Goal: Task Accomplishment & Management: Manage account settings

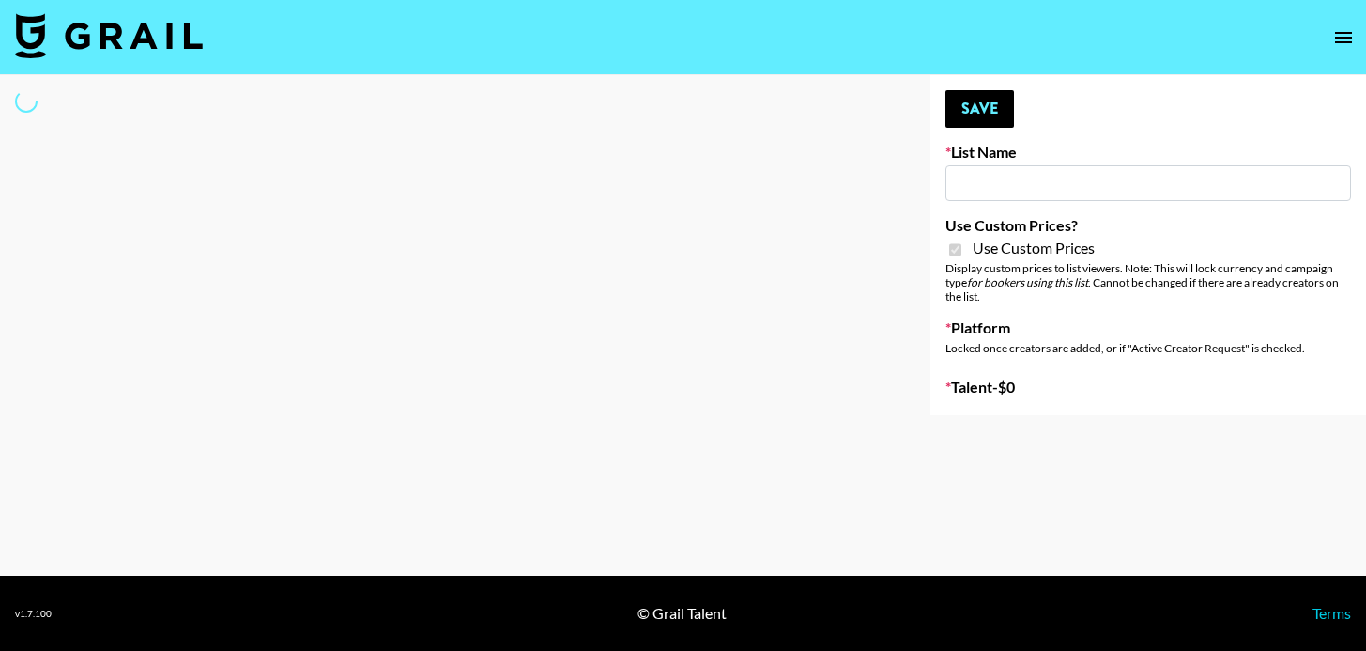
select select "Brand"
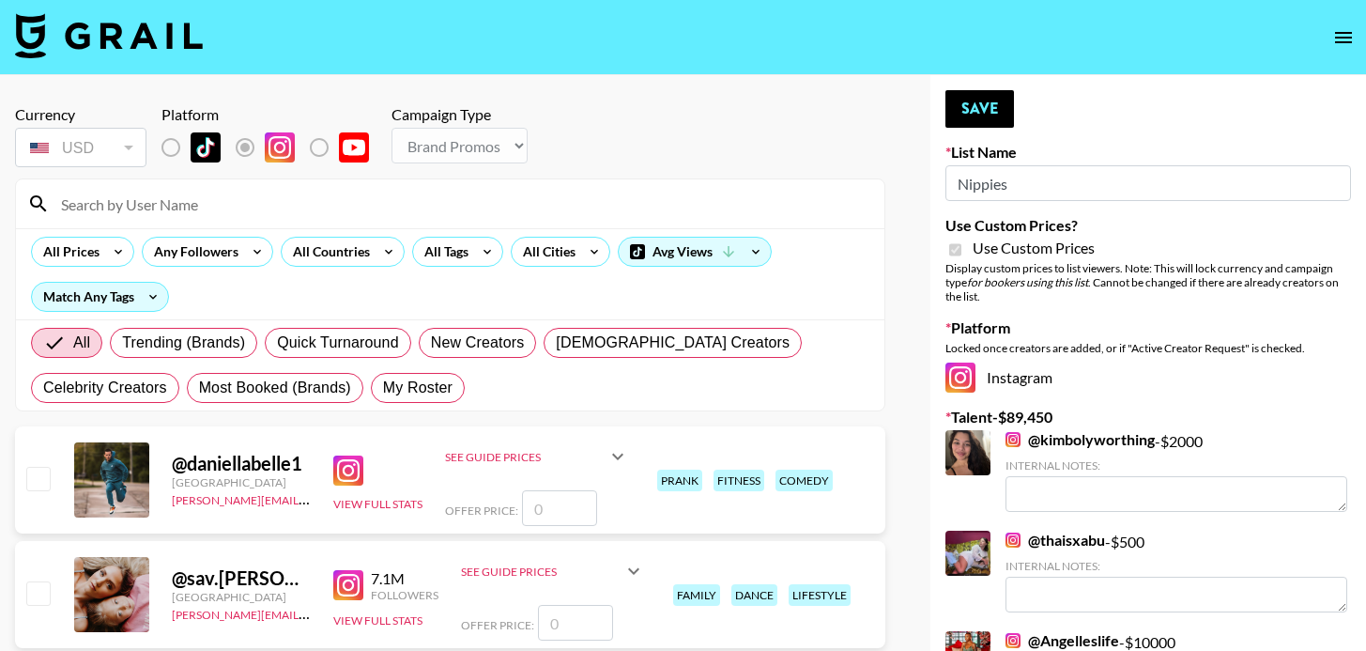
type input "Nippies"
checkbox input "true"
click at [132, 225] on div at bounding box center [450, 203] width 869 height 49
click at [133, 210] on input at bounding box center [461, 204] width 823 height 30
type input "[PERSON_NAME]"
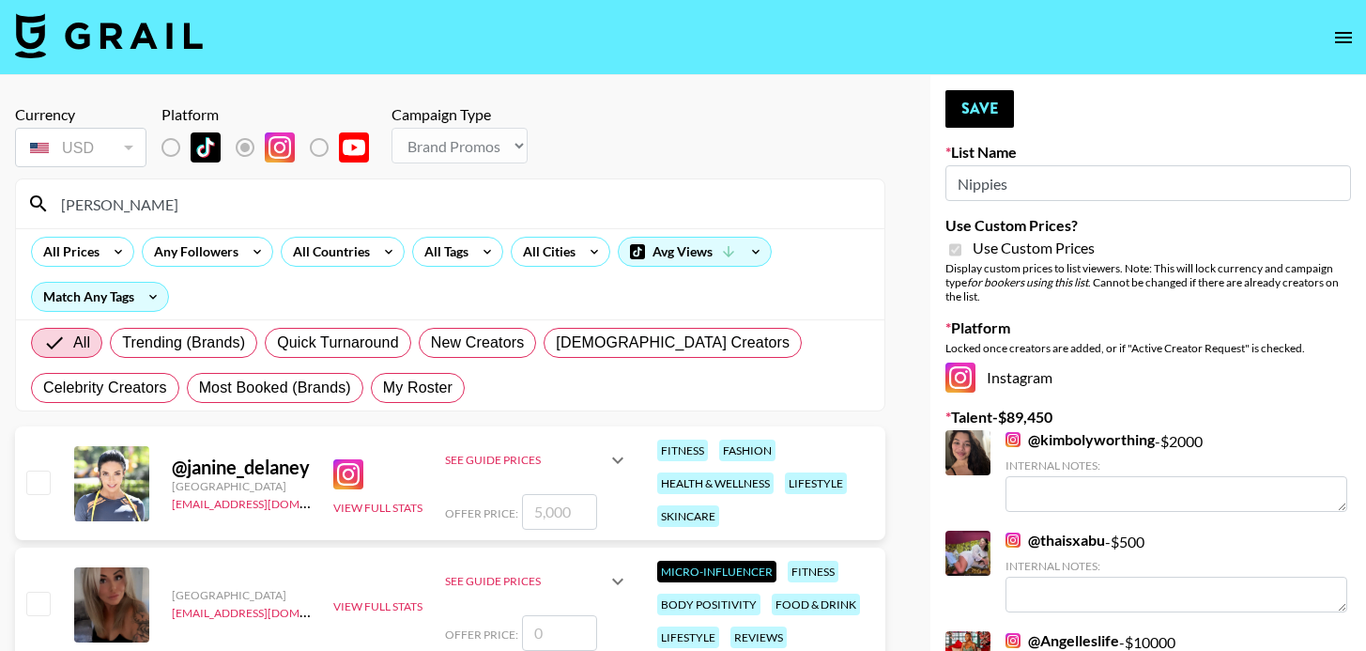
click at [559, 516] on input "number" at bounding box center [559, 512] width 75 height 36
type input "4"
checkbox input "true"
type input "4500"
click at [988, 101] on button "Save" at bounding box center [980, 109] width 69 height 38
